Goal: Navigation & Orientation: Find specific page/section

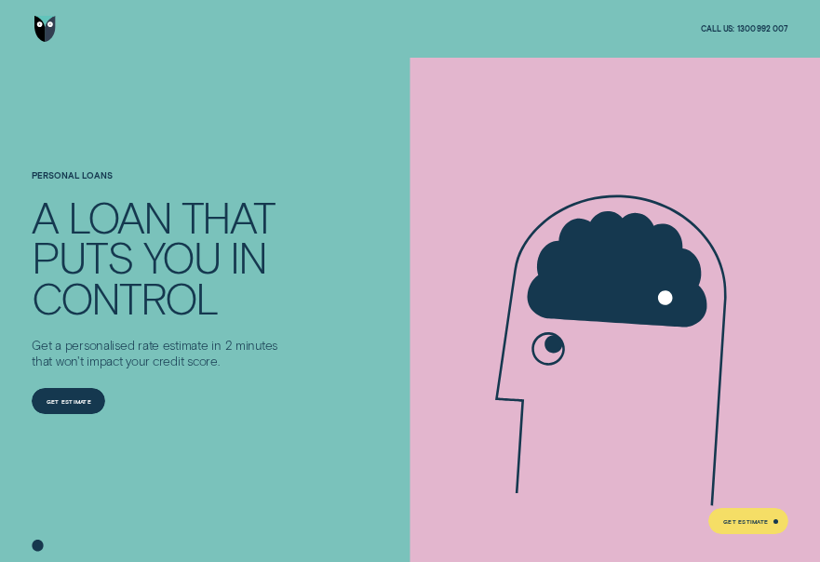
click at [36, 31] on img "Go to home page" at bounding box center [44, 29] width 21 height 26
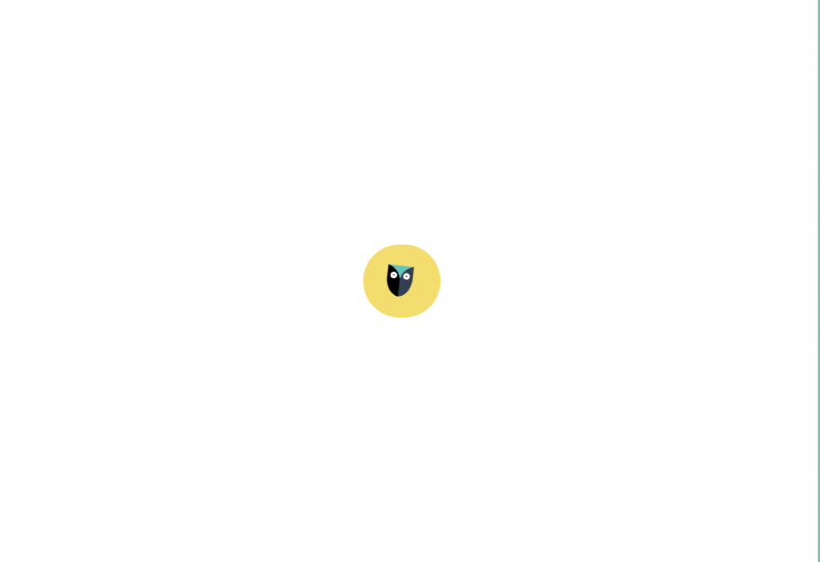
click at [681, 30] on div "Log in" at bounding box center [680, 29] width 23 height 5
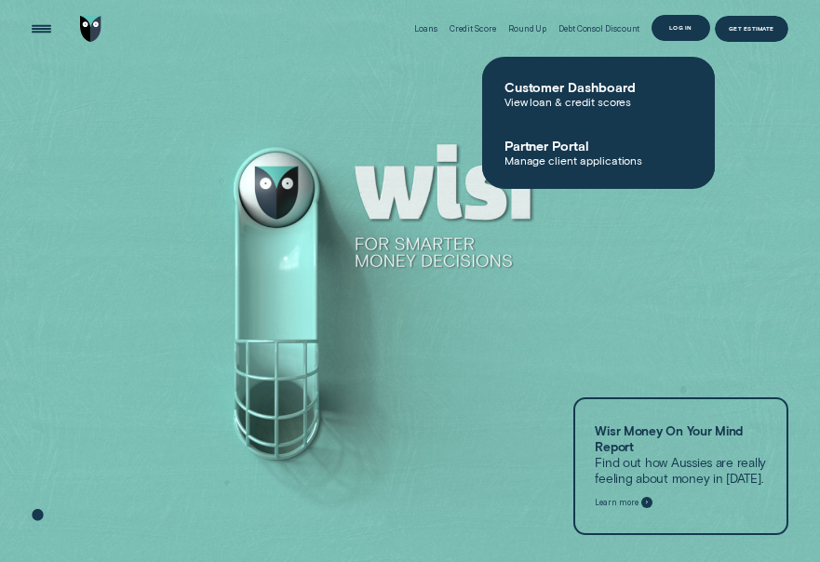
click at [681, 30] on div "Log in" at bounding box center [680, 27] width 23 height 5
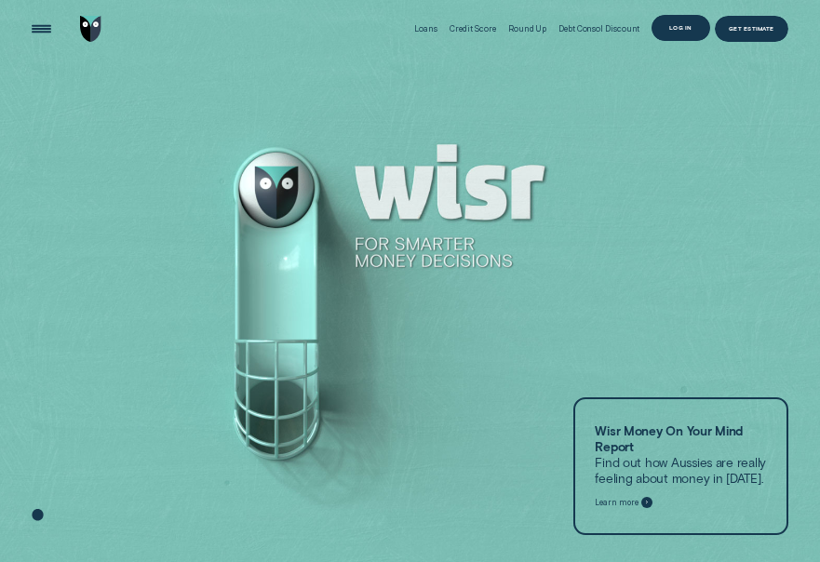
click at [681, 22] on div "Log in" at bounding box center [681, 28] width 58 height 26
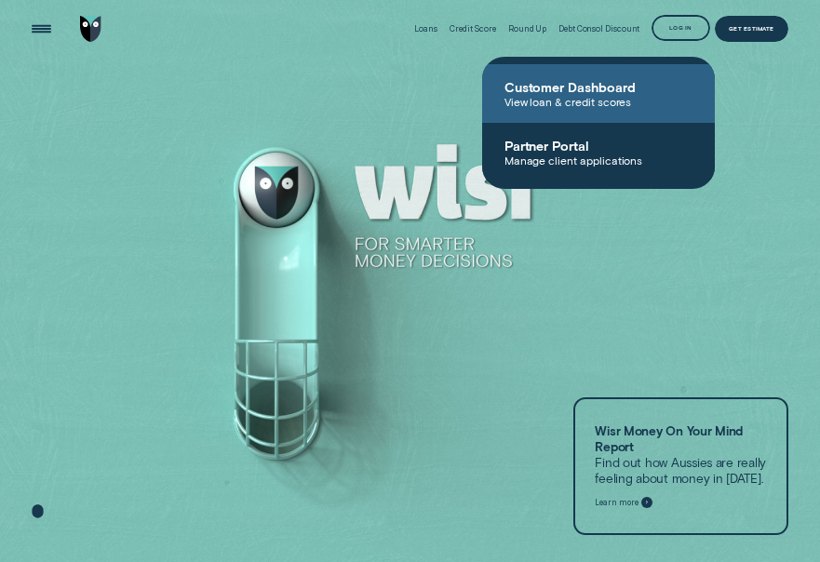
click at [637, 80] on span "Customer Dashboard" at bounding box center [598, 87] width 188 height 16
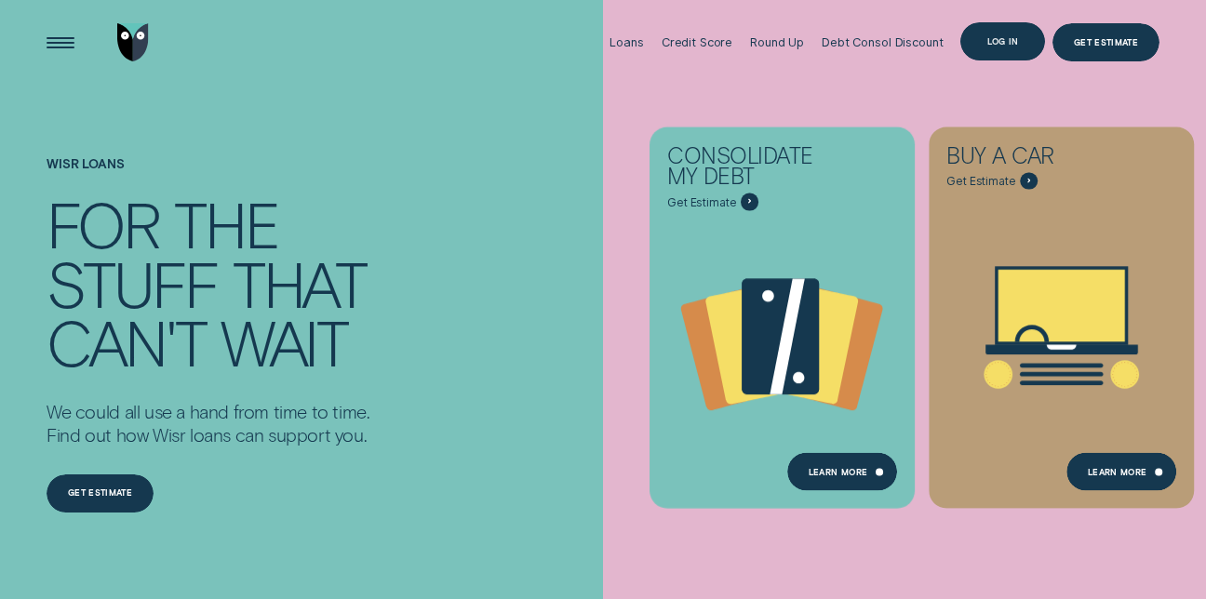
click at [987, 48] on div "Log in" at bounding box center [1003, 41] width 85 height 38
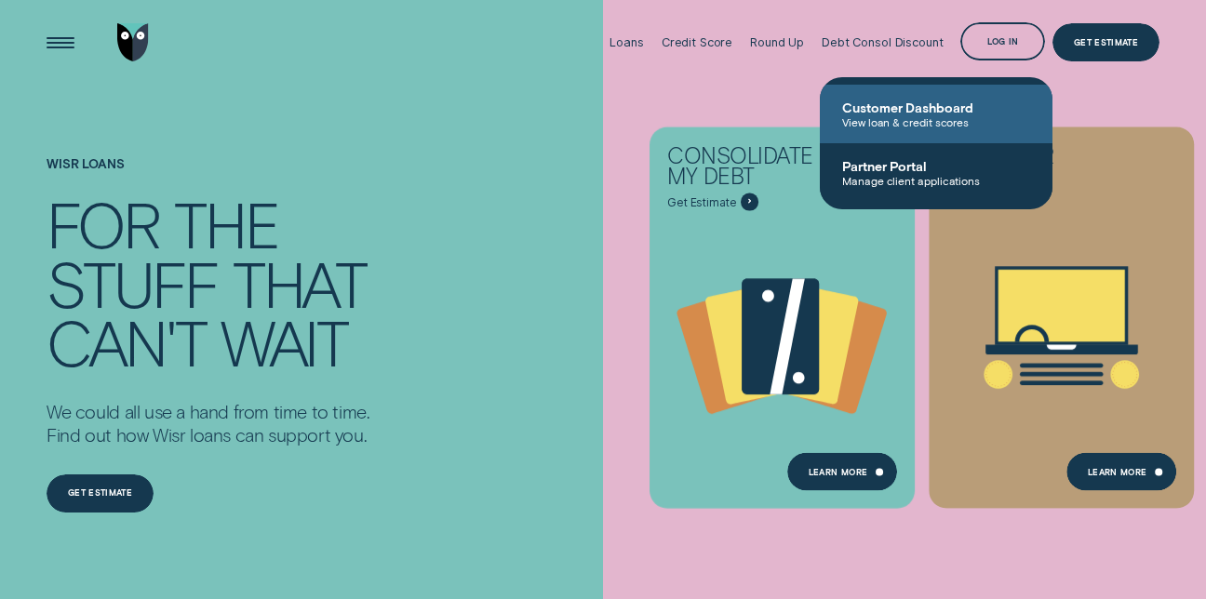
click at [927, 109] on span "Customer Dashboard" at bounding box center [936, 108] width 188 height 16
